Goal: Transaction & Acquisition: Purchase product/service

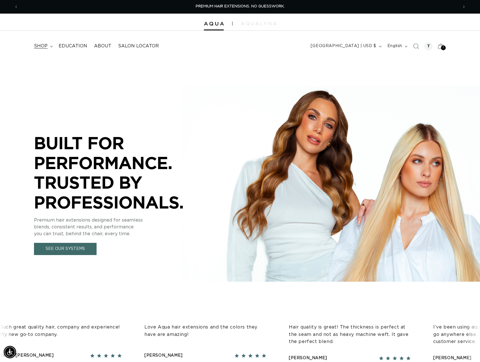
click at [41, 45] on span "shop" at bounding box center [41, 46] width 14 height 6
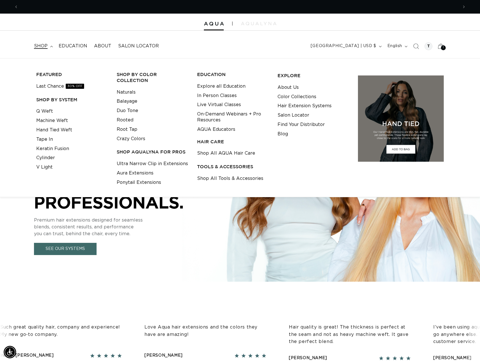
scroll to position [0, 440]
click at [50, 149] on link "Keratin Fusion" at bounding box center [52, 148] width 33 height 9
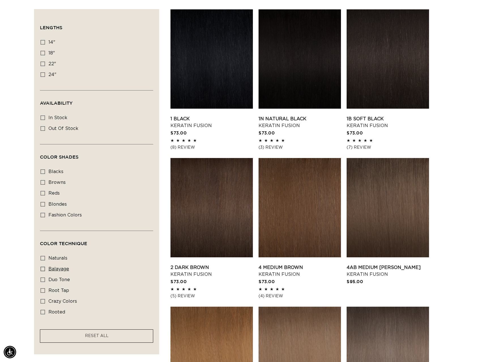
scroll to position [198, 0]
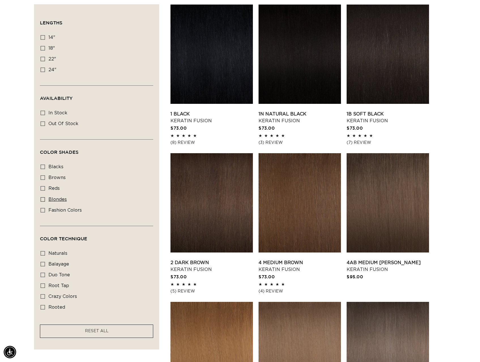
click at [43, 200] on icon at bounding box center [43, 199] width 5 height 5
click at [43, 200] on input "blondes blondes (28 products)" at bounding box center [43, 199] width 5 height 5
checkbox input "true"
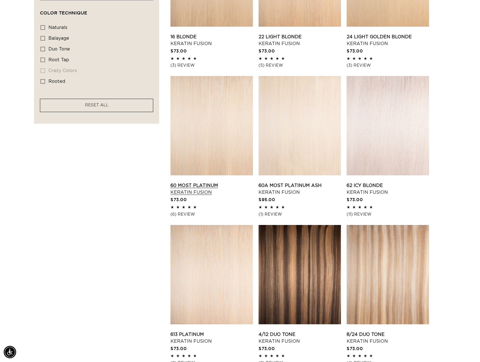
scroll to position [425, 0]
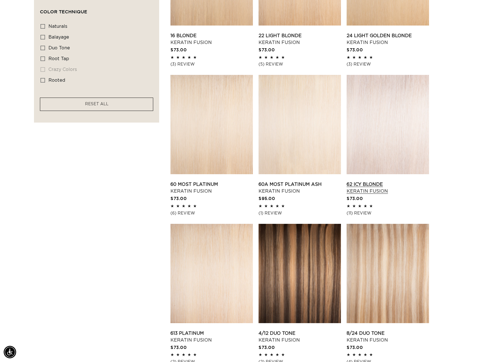
click at [369, 181] on link "62 Icy Blonde Keratin Fusion" at bounding box center [388, 188] width 82 height 14
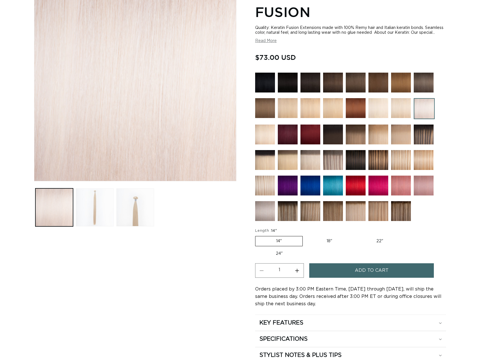
scroll to position [113, 0]
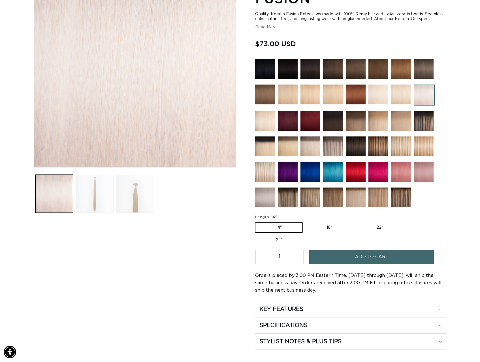
click at [277, 244] on label "24" Variant sold out or unavailable" at bounding box center [279, 240] width 48 height 10
click at [407, 221] on input "24" Variant sold out or unavailable" at bounding box center [407, 221] width 0 height 0
radio input "true"
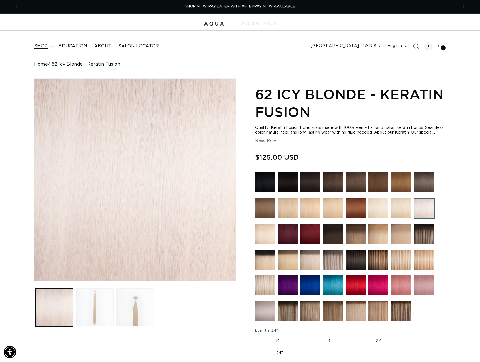
click at [34, 46] on span "shop" at bounding box center [41, 46] width 14 height 6
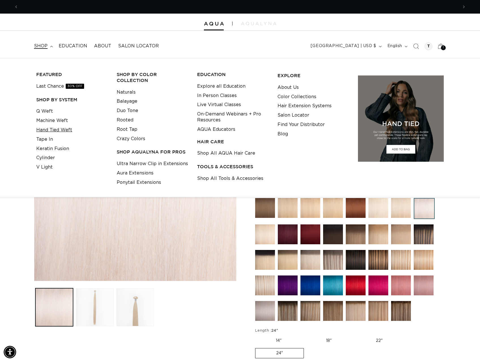
scroll to position [0, 880]
click at [53, 120] on link "Machine Weft" at bounding box center [52, 120] width 32 height 9
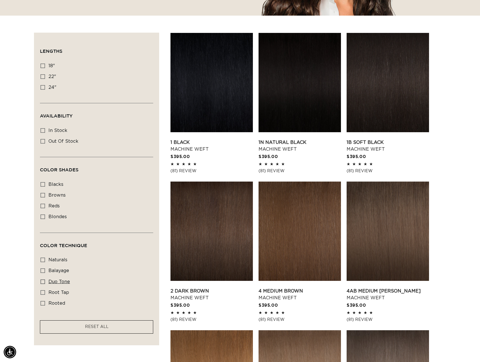
scroll to position [0, 440]
click at [43, 281] on icon at bounding box center [43, 281] width 5 height 5
click at [43, 281] on input "duo tone duo tone (5 products)" at bounding box center [43, 281] width 5 height 5
checkbox input "true"
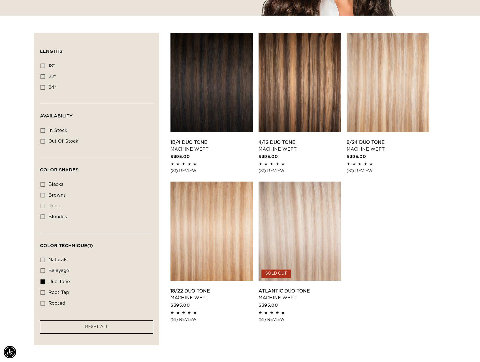
click at [216, 139] on link "1B/4 Duo Tone Machine Weft" at bounding box center [212, 146] width 82 height 14
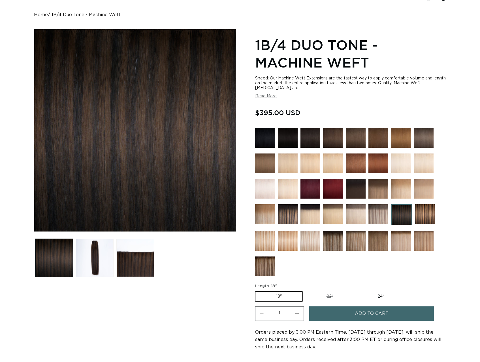
scroll to position [85, 0]
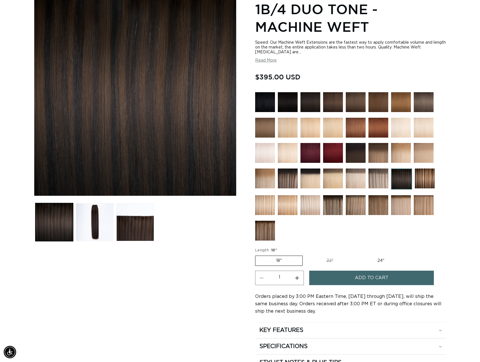
click at [281, 259] on label "18" Variant sold out or unavailable" at bounding box center [279, 260] width 48 height 10
click at [257, 255] on input "18" Variant sold out or unavailable" at bounding box center [257, 254] width 0 height 0
